Goal: Task Accomplishment & Management: Manage account settings

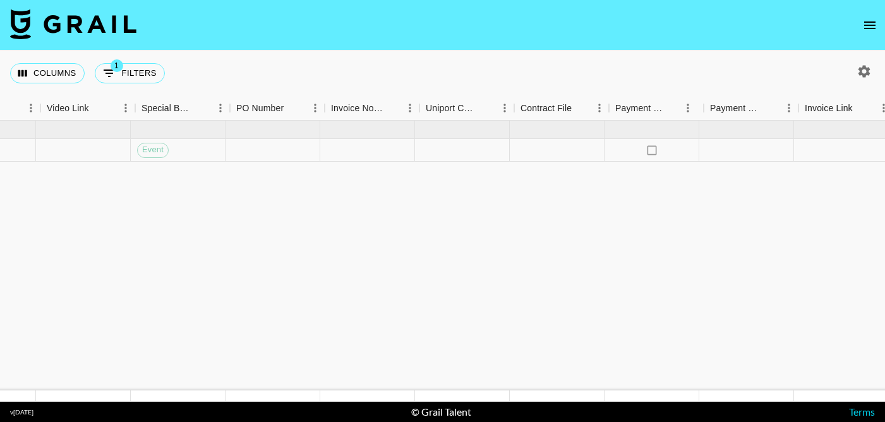
scroll to position [0, 1160]
click at [569, 152] on div at bounding box center [555, 150] width 95 height 23
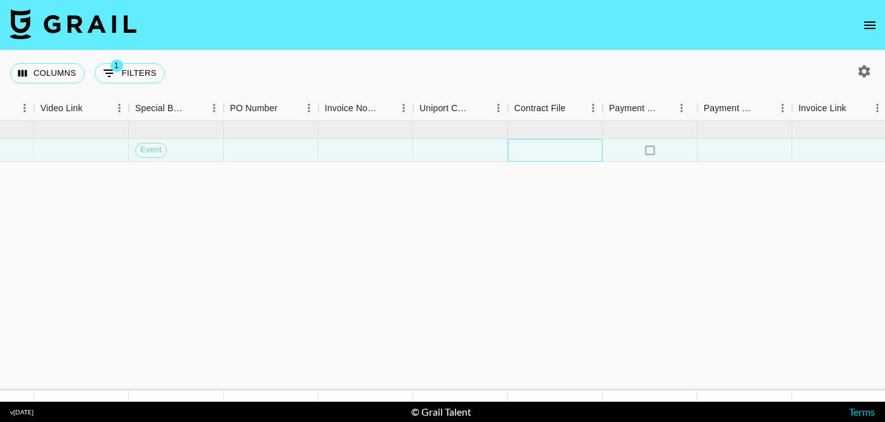
click at [567, 150] on div at bounding box center [555, 150] width 95 height 23
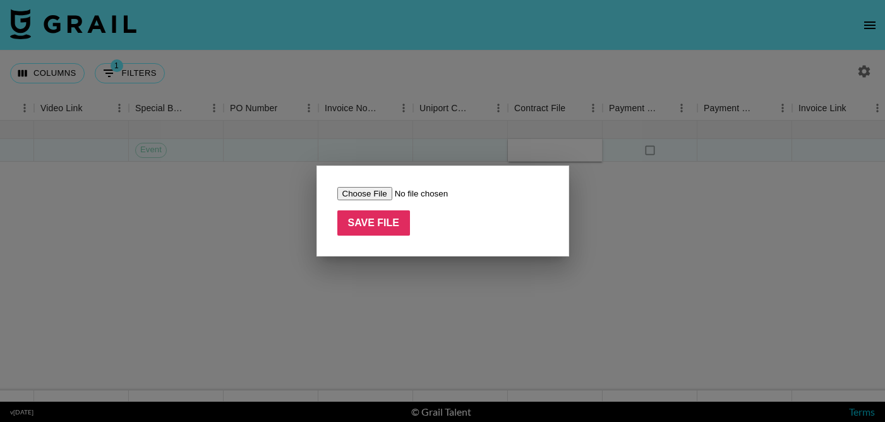
click at [705, 234] on div at bounding box center [442, 211] width 885 height 422
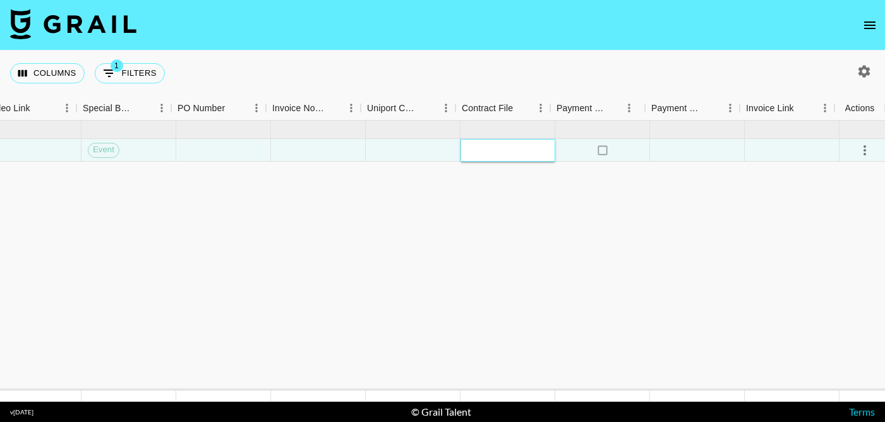
scroll to position [0, 1213]
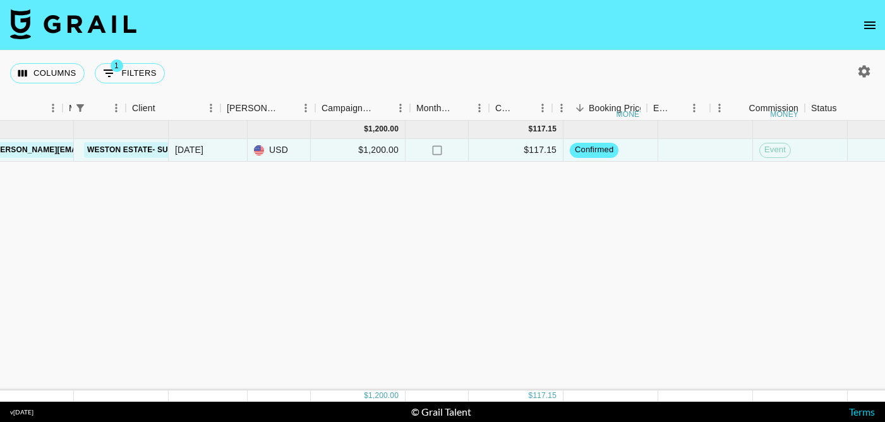
scroll to position [0, 0]
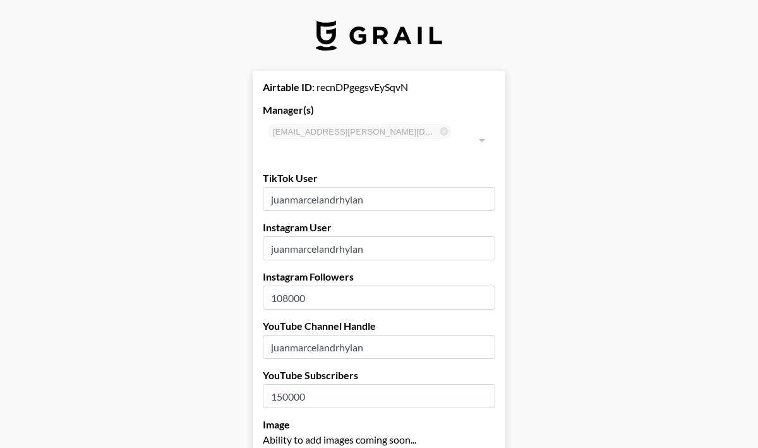
select select "USD"
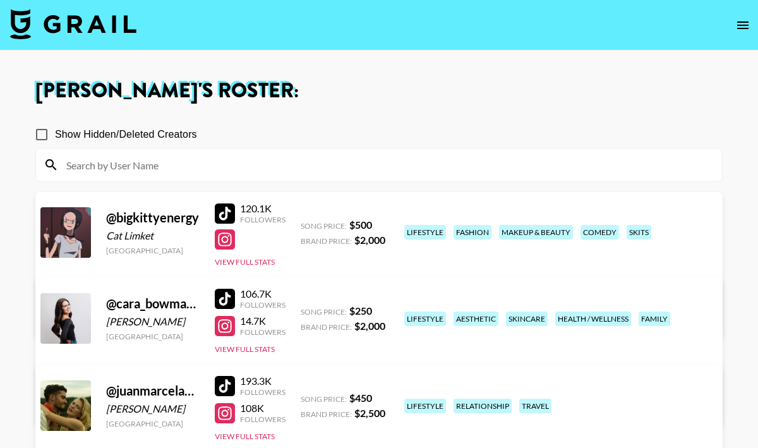
scroll to position [60, 0]
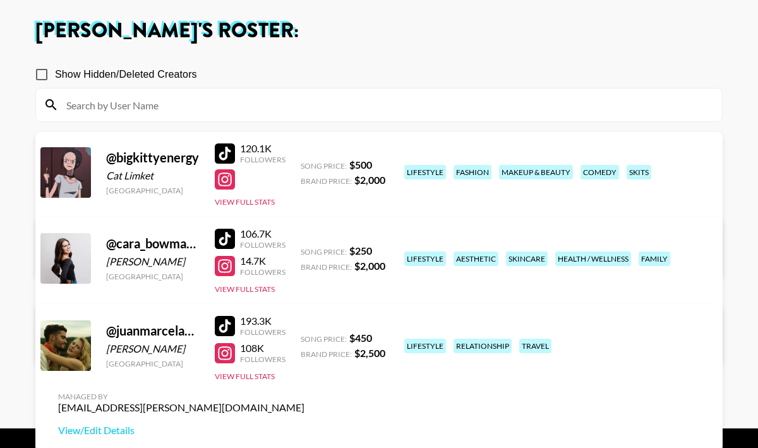
click at [305, 250] on link "View/Edit Details" at bounding box center [181, 256] width 246 height 13
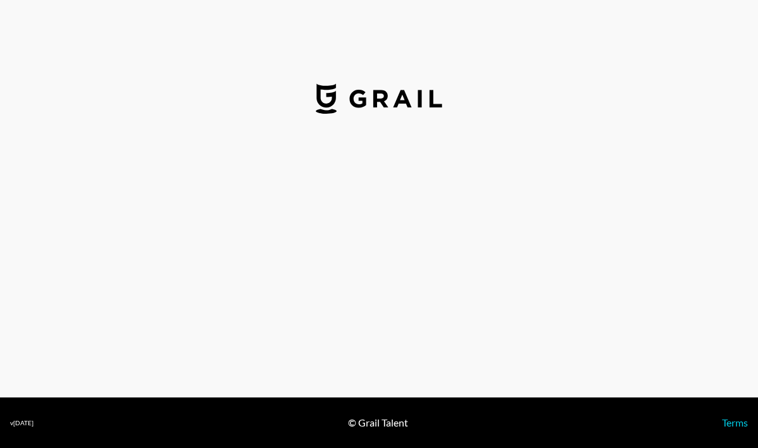
select select "USD"
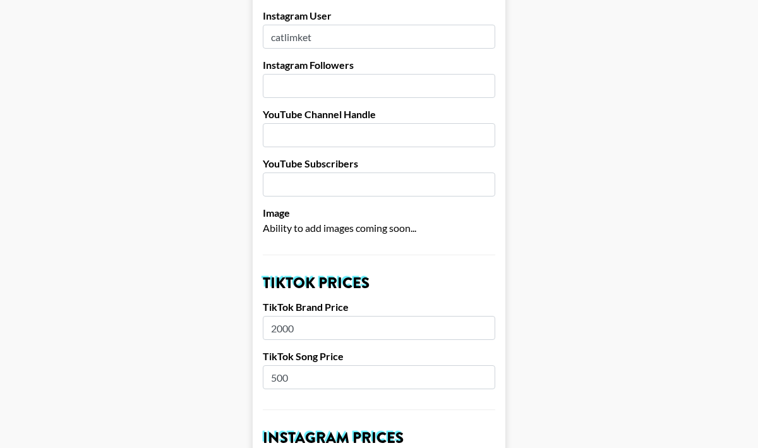
scroll to position [213, 0]
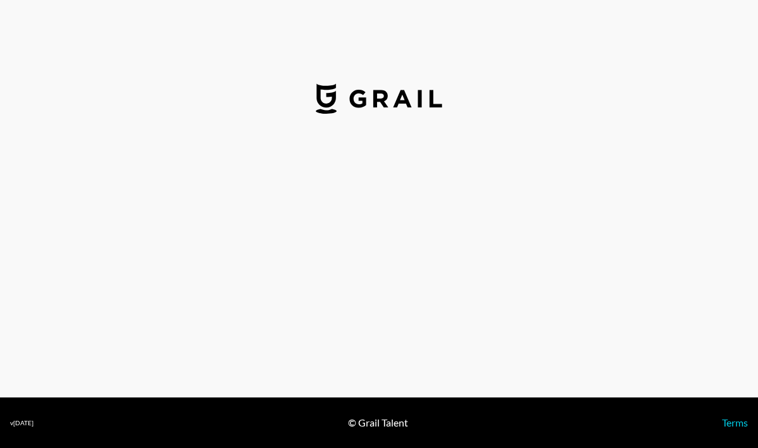
select select "USD"
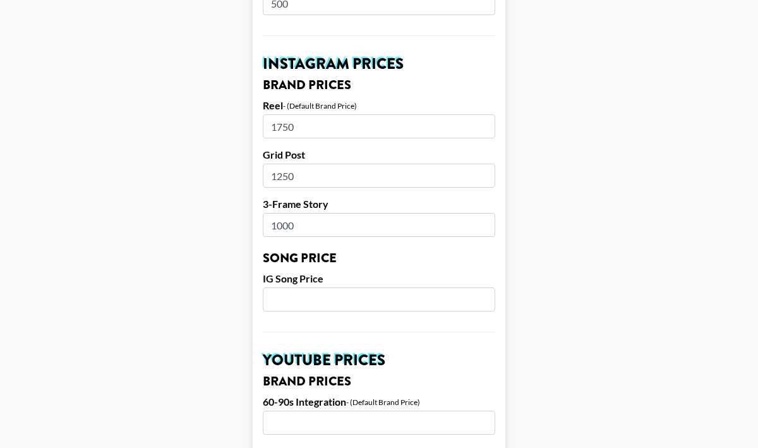
scroll to position [585, 0]
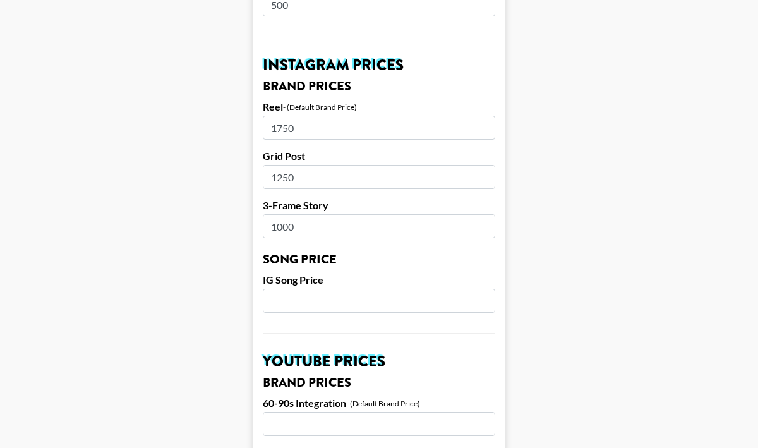
click at [306, 289] on input "number" at bounding box center [379, 301] width 233 height 24
type input "400"
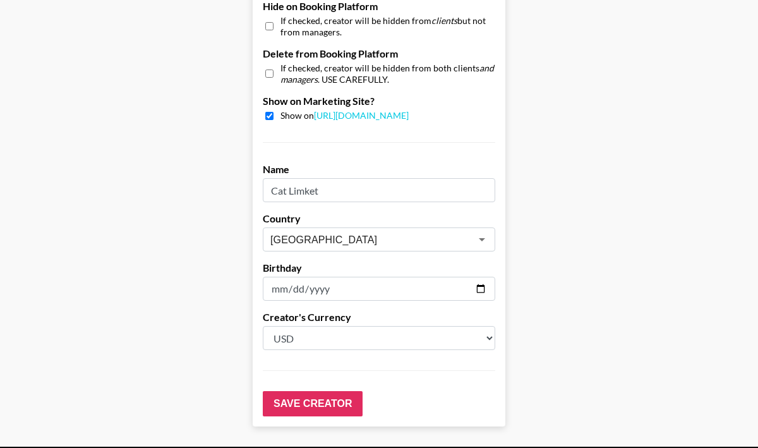
scroll to position [1266, 0]
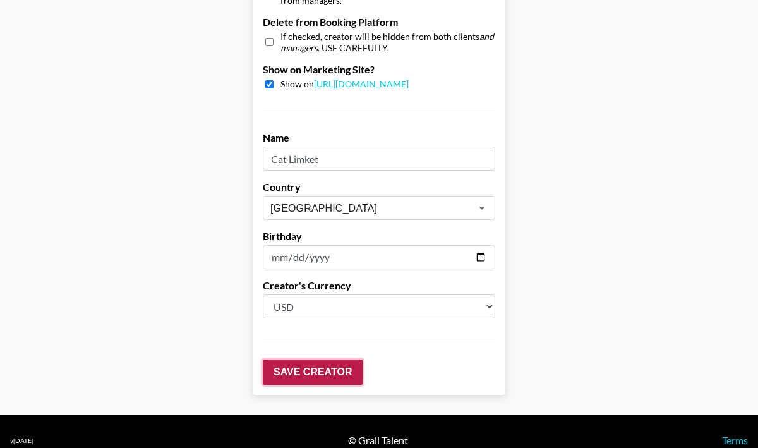
click at [317, 360] on input "Save Creator" at bounding box center [313, 372] width 100 height 25
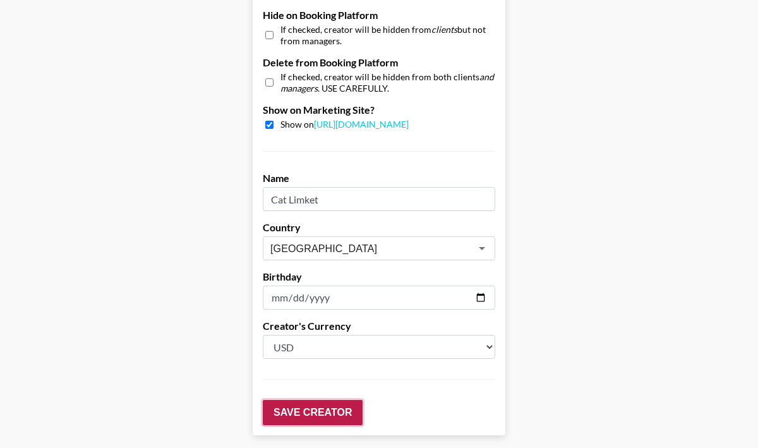
scroll to position [1307, 0]
